Goal: Find specific page/section: Find specific page/section

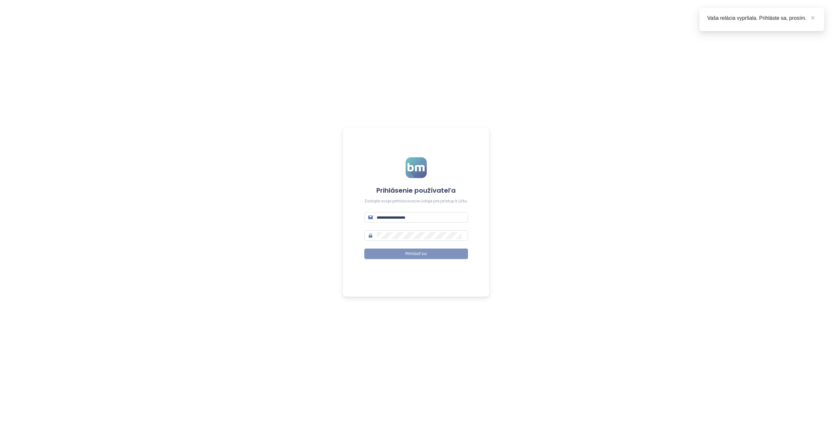
type input "**********"
click at [410, 256] on span "Prihlásiť sa" at bounding box center [415, 254] width 21 height 6
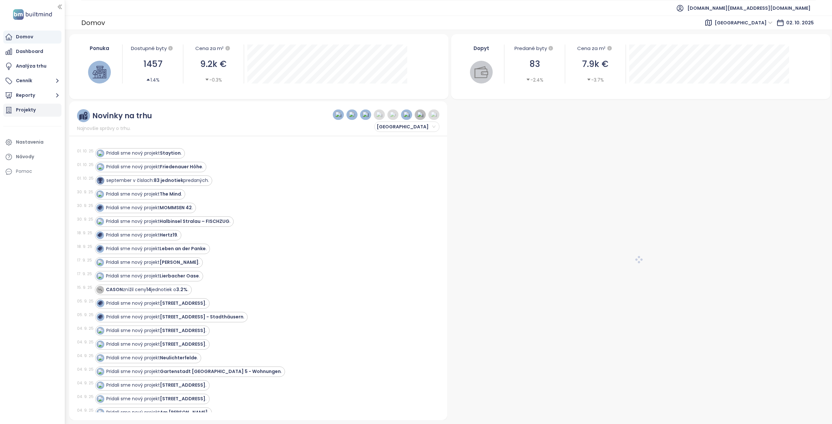
click at [31, 109] on div "Projekty" at bounding box center [26, 110] width 20 height 8
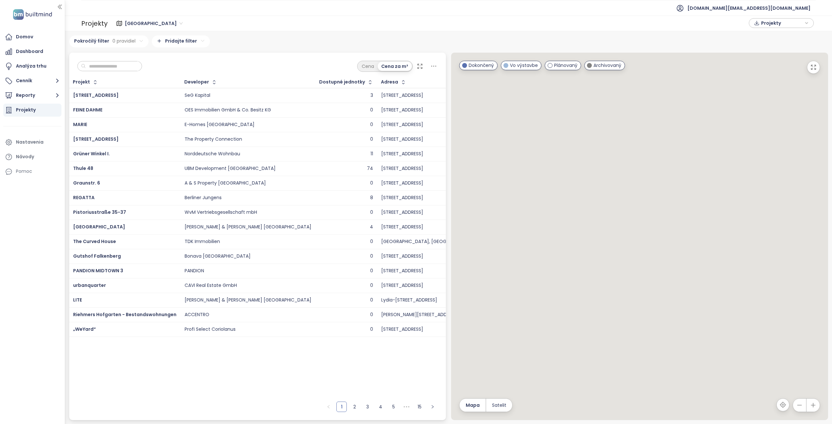
click at [129, 24] on span "[GEOGRAPHIC_DATA]" at bounding box center [154, 24] width 58 height 10
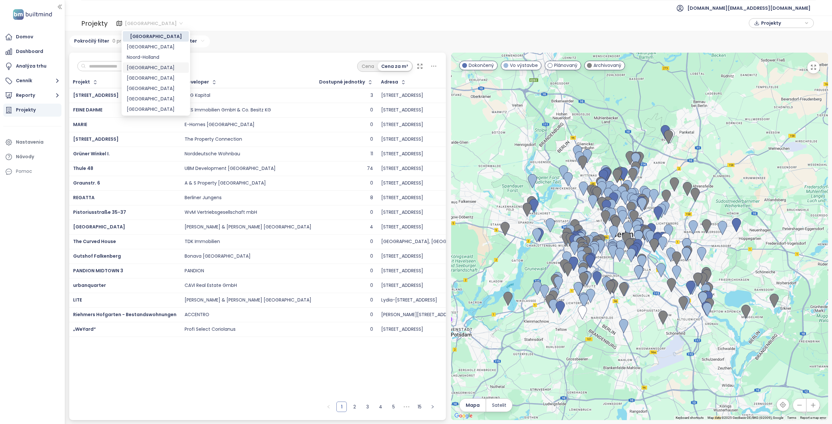
click at [139, 66] on div "[GEOGRAPHIC_DATA]" at bounding box center [156, 67] width 58 height 7
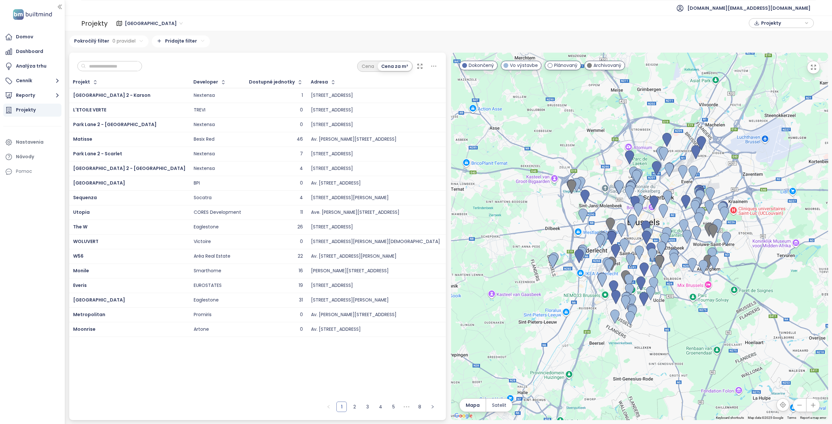
click at [127, 68] on input "text" at bounding box center [112, 66] width 53 height 10
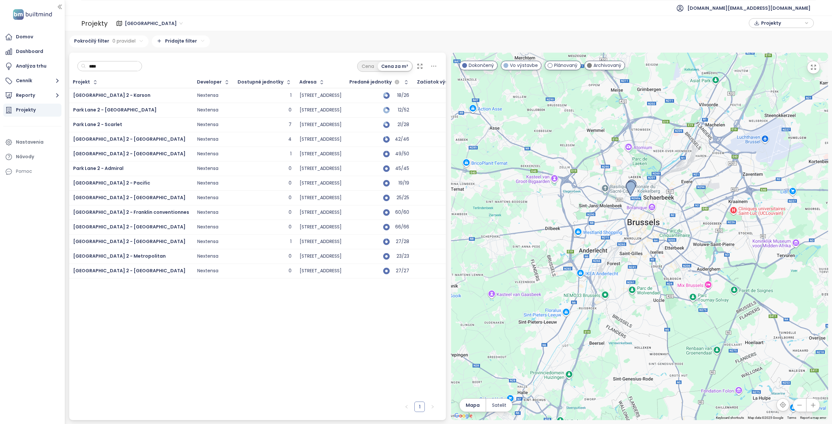
type input "****"
copy span "[GEOGRAPHIC_DATA] 2 - [GEOGRAPHIC_DATA]"
drag, startPoint x: 132, startPoint y: 243, endPoint x: 74, endPoint y: 243, distance: 58.2
click at [74, 243] on div "[GEOGRAPHIC_DATA] 2 - [GEOGRAPHIC_DATA]" at bounding box center [131, 242] width 116 height 8
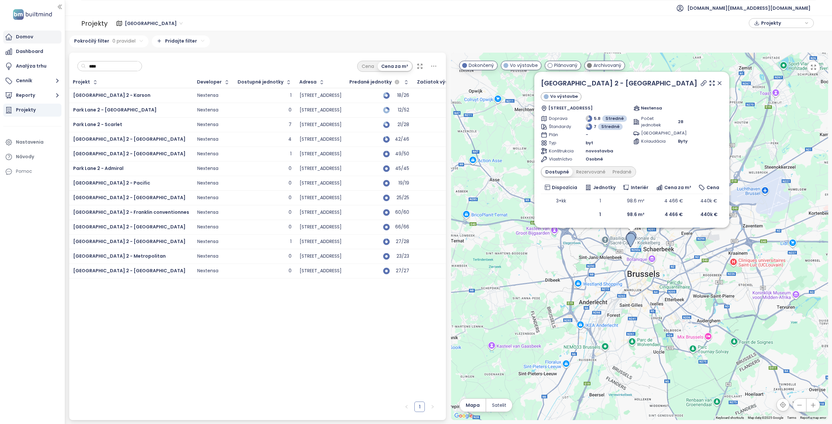
click at [29, 38] on div "Domov" at bounding box center [24, 37] width 17 height 8
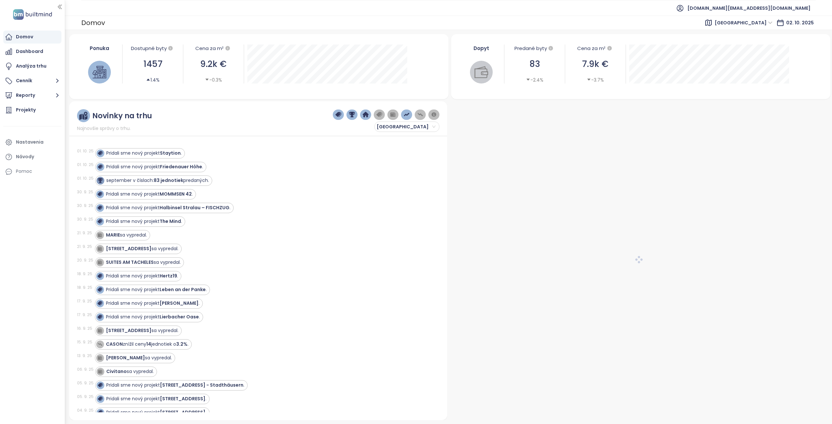
click at [764, 20] on span "[GEOGRAPHIC_DATA]" at bounding box center [744, 23] width 58 height 10
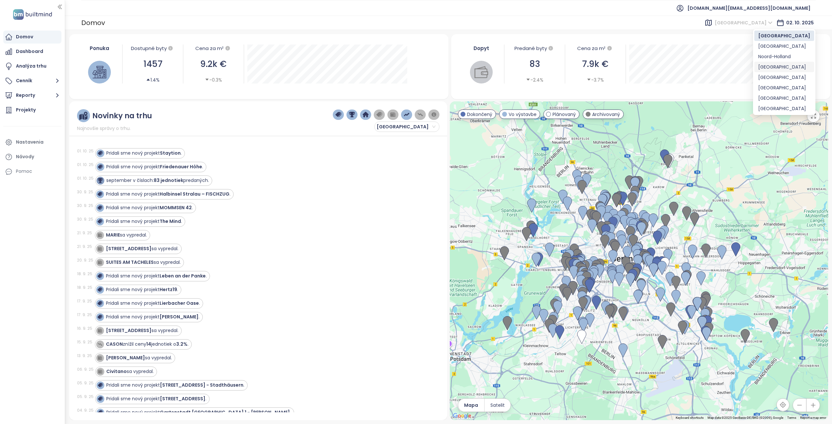
click at [771, 69] on div "[GEOGRAPHIC_DATA]" at bounding box center [784, 66] width 52 height 7
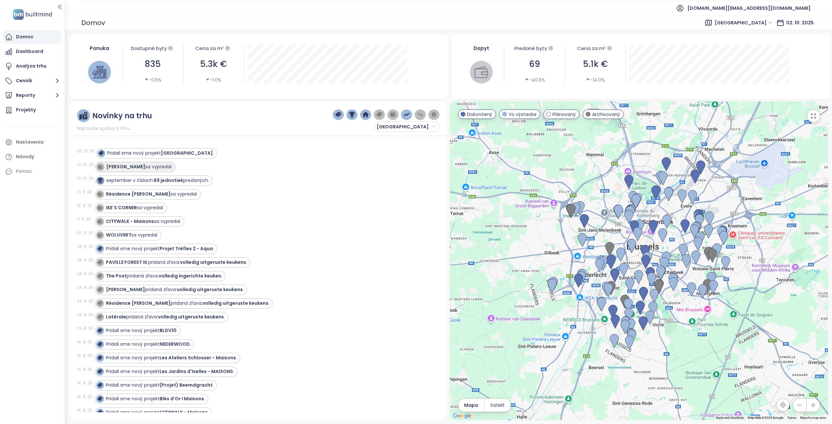
click at [114, 166] on strong "[PERSON_NAME]" at bounding box center [125, 167] width 39 height 7
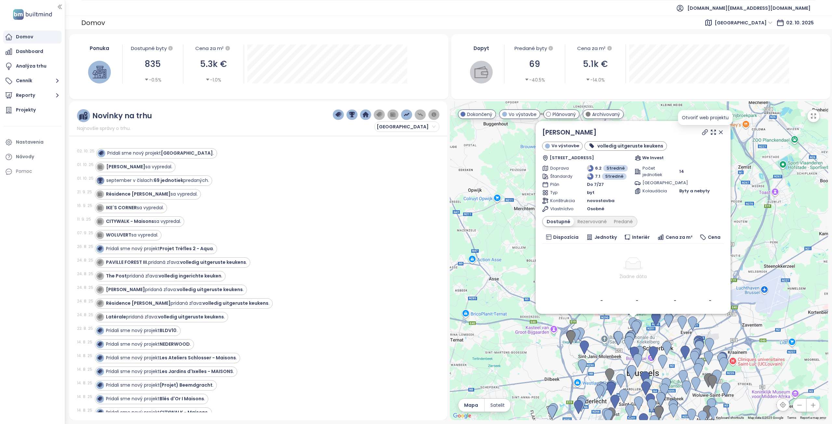
click at [704, 132] on icon at bounding box center [705, 132] width 7 height 7
